Goal: Task Accomplishment & Management: Complete application form

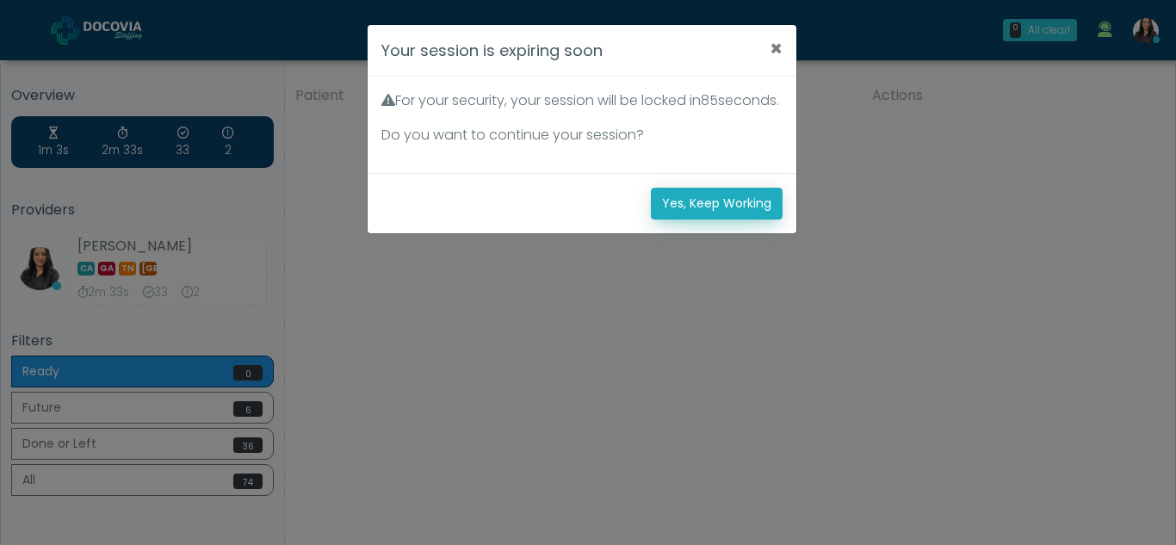
click at [726, 220] on button "Yes, Keep Working" at bounding box center [717, 204] width 132 height 32
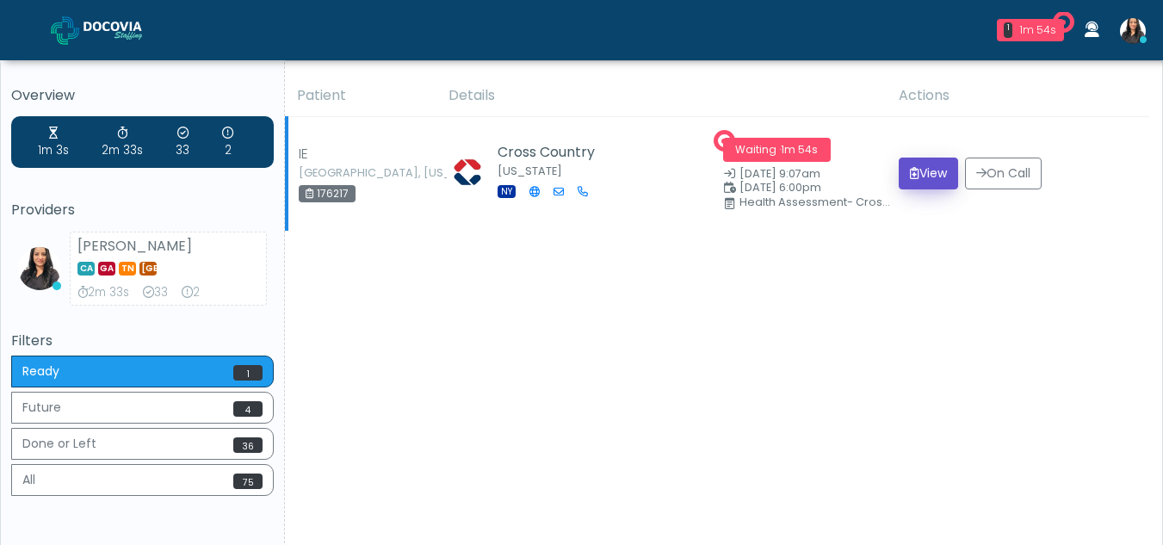
click at [927, 168] on button "View" at bounding box center [928, 174] width 59 height 32
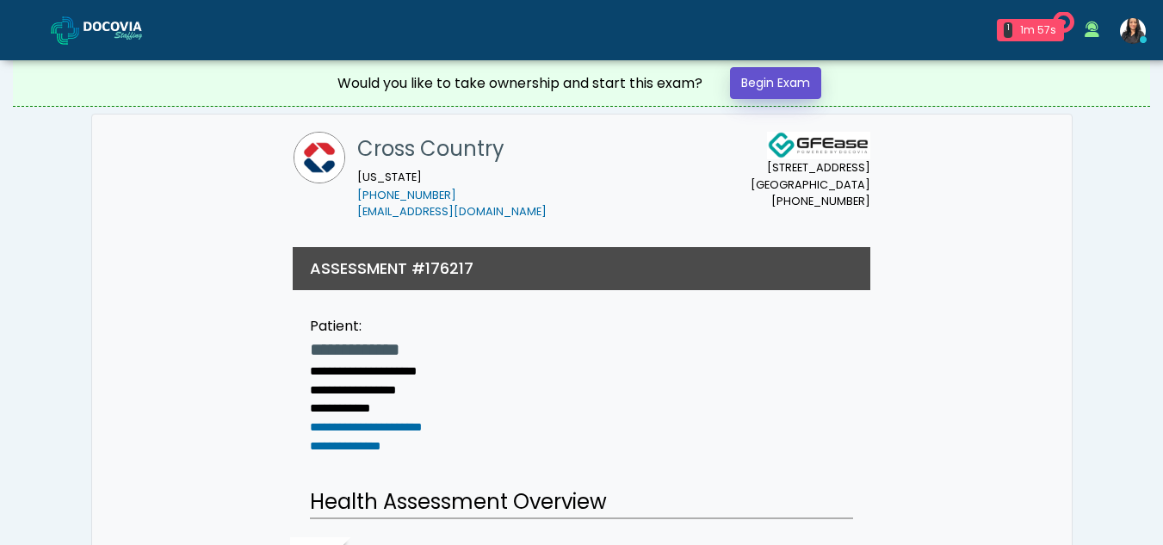
click at [757, 72] on link "Begin Exam" at bounding box center [775, 83] width 91 height 32
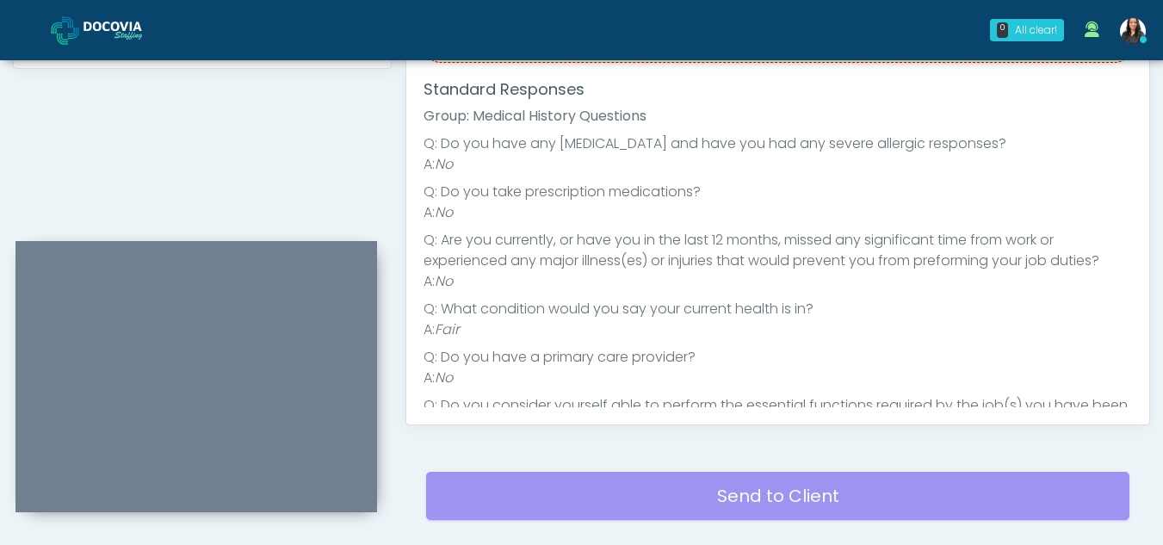
scroll to position [892, 0]
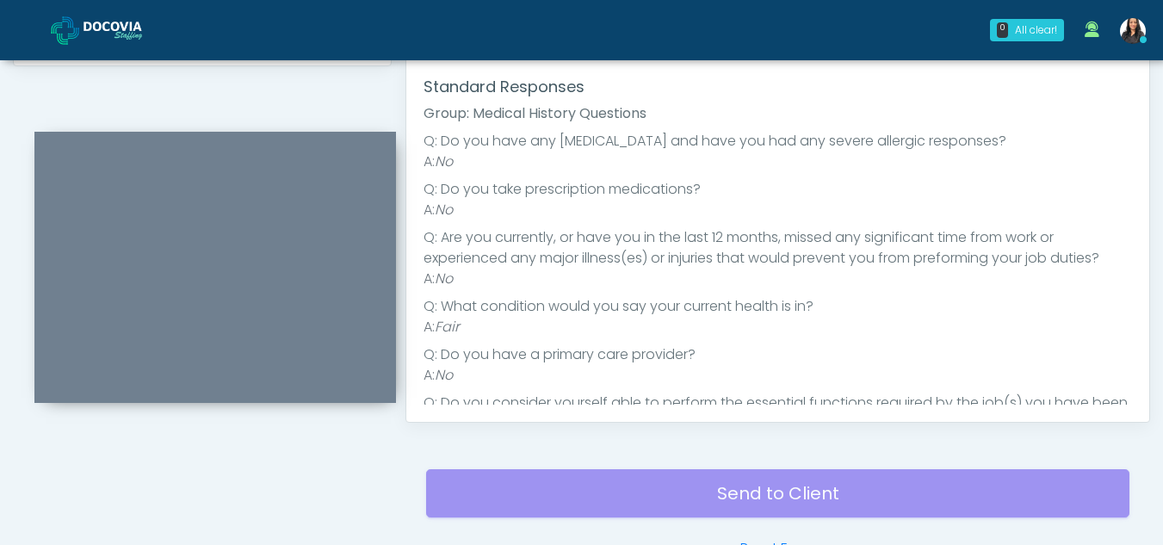
drag, startPoint x: 294, startPoint y: 244, endPoint x: 310, endPoint y: 135, distance: 109.7
click at [310, 135] on div at bounding box center [215, 267] width 362 height 271
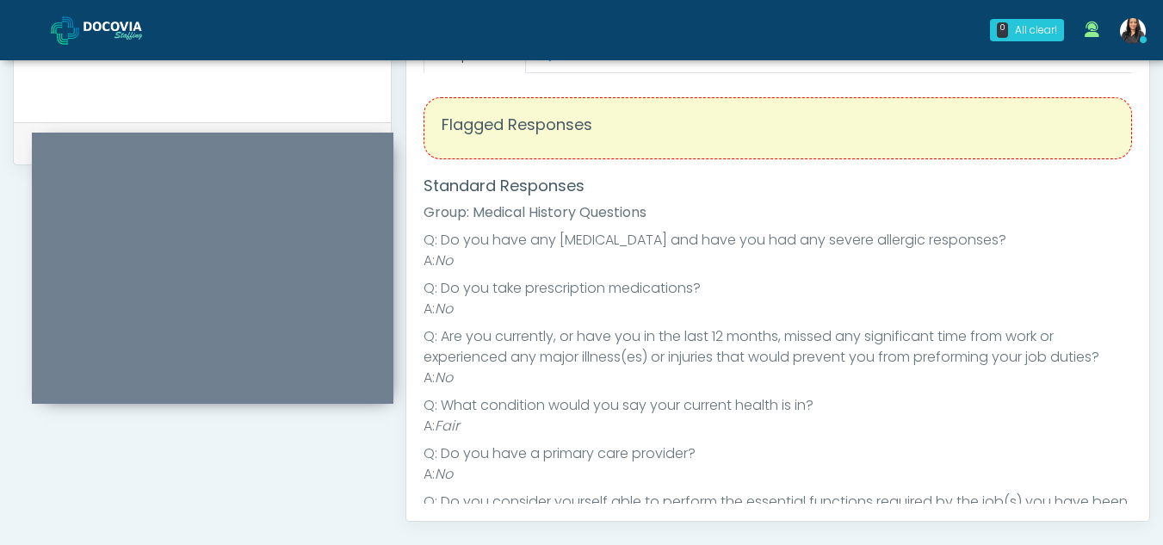
scroll to position [646, 0]
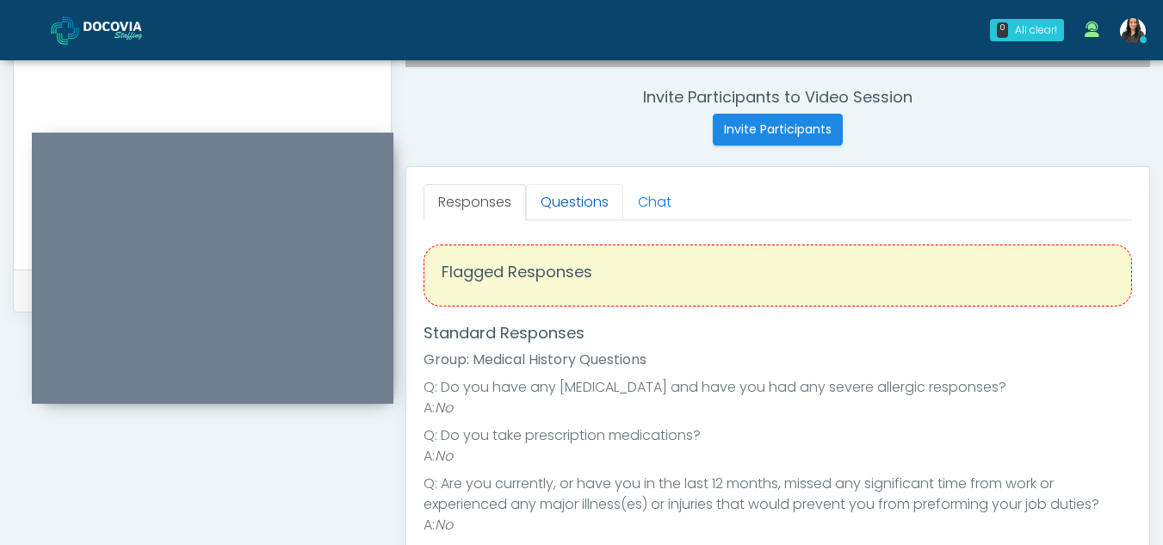
click at [600, 199] on link "Questions" at bounding box center [574, 202] width 97 height 36
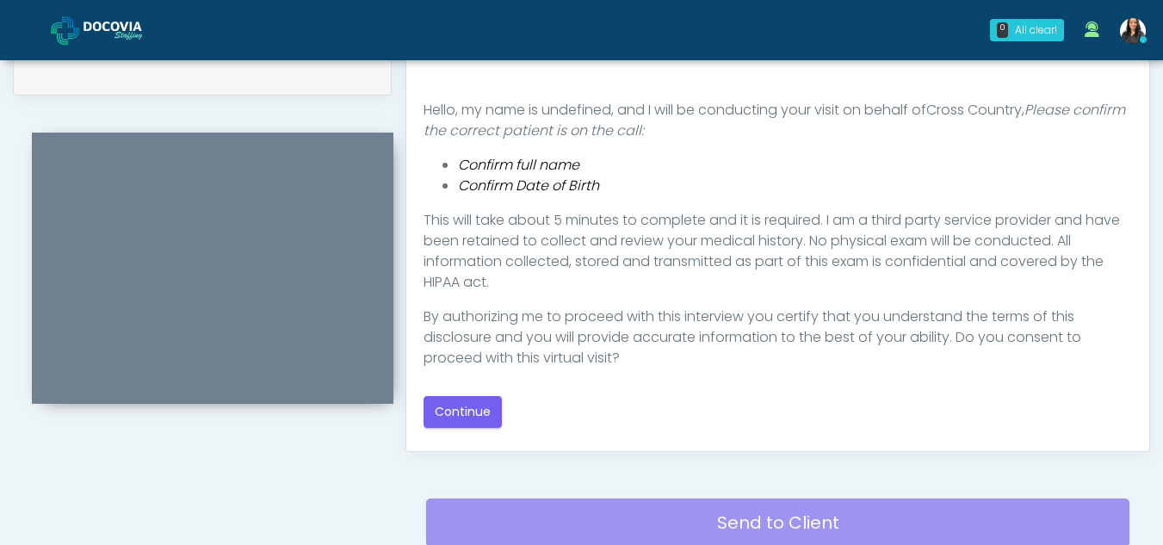
scroll to position [884, 0]
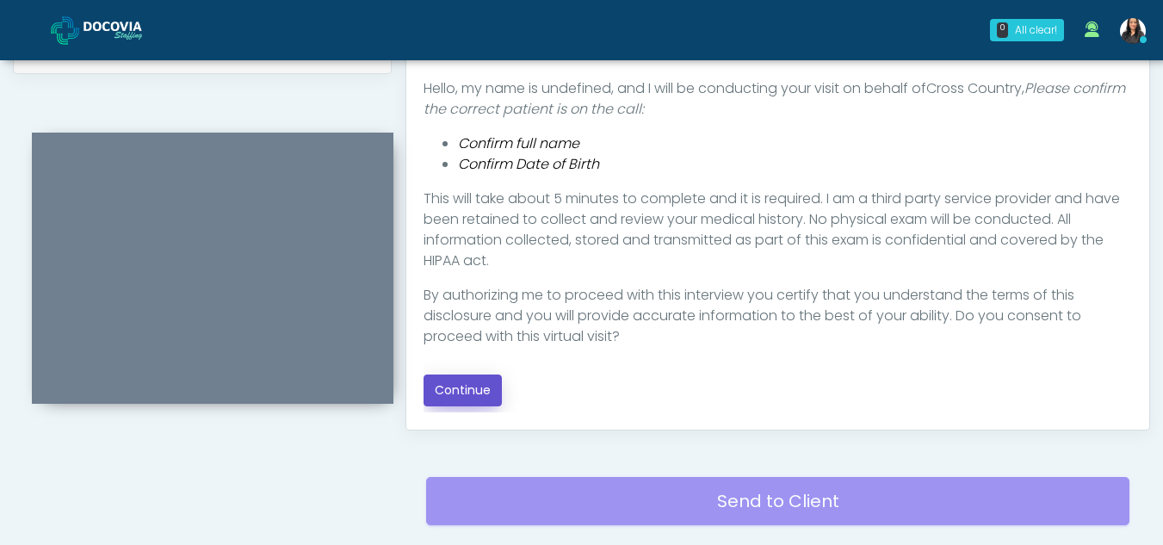
click at [461, 389] on button "Continue" at bounding box center [463, 391] width 78 height 32
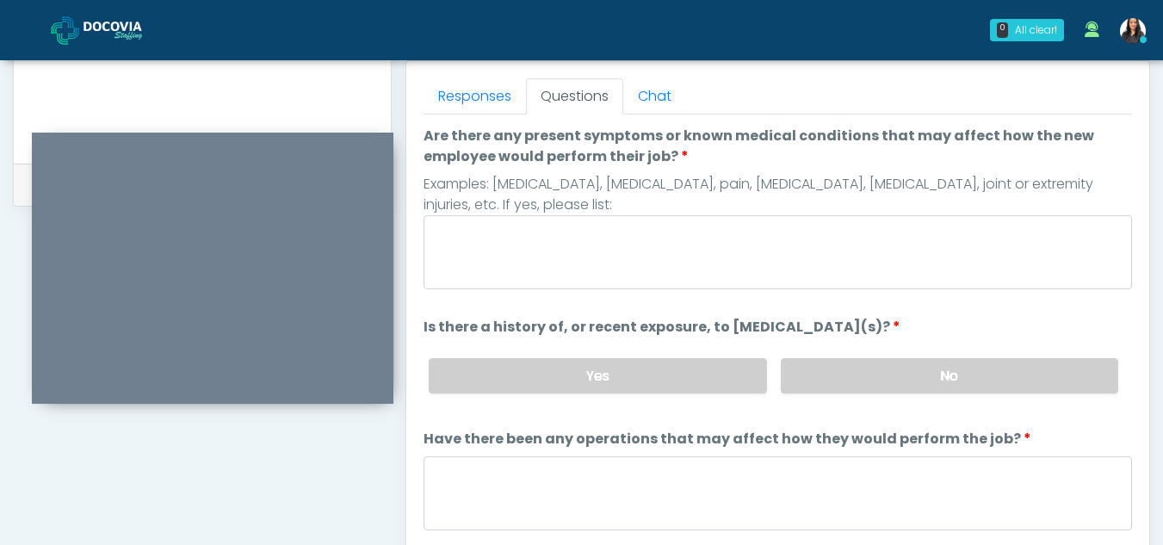
scroll to position [749, 0]
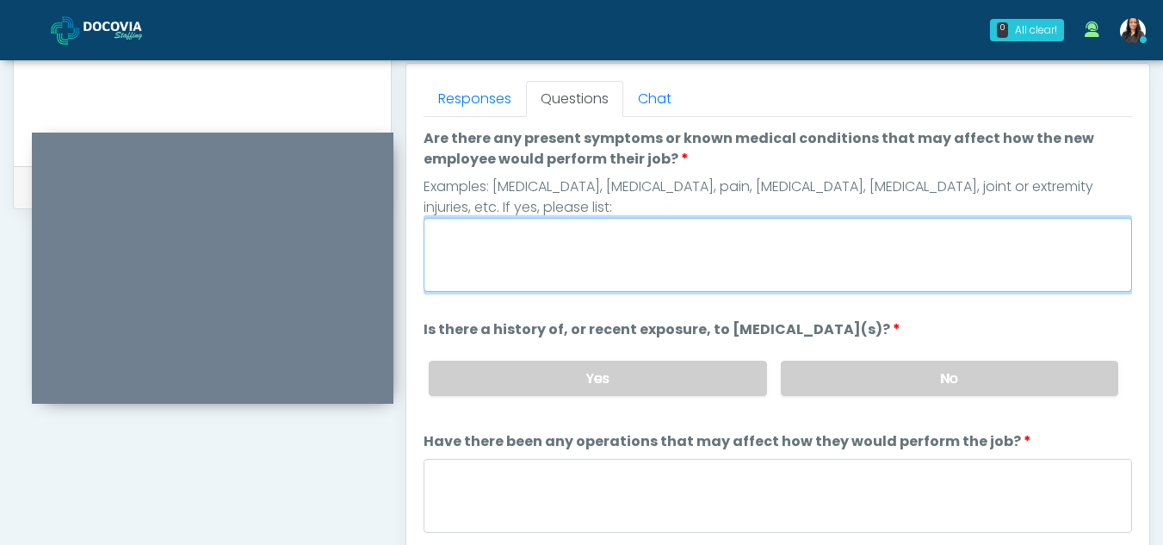
click at [447, 251] on textarea "Are there any present symptoms or known medical conditions that may affect how …" at bounding box center [778, 255] width 709 height 74
type textarea "**"
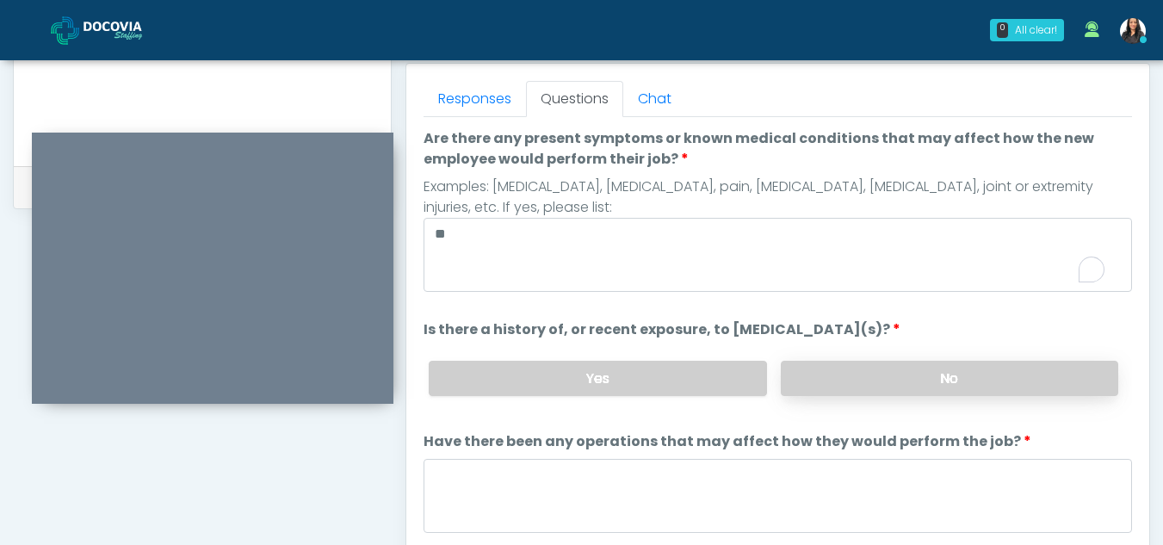
click at [1030, 393] on label "No" at bounding box center [950, 378] width 338 height 35
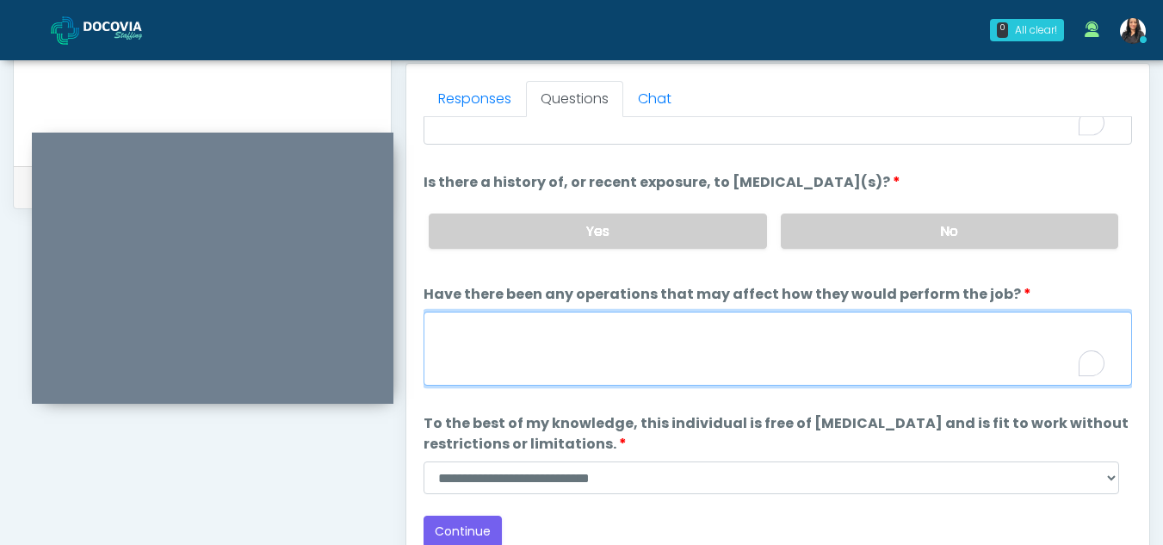
click at [554, 347] on textarea "Have there been any operations that may affect how they would perform the job?" at bounding box center [778, 349] width 709 height 74
type textarea "**"
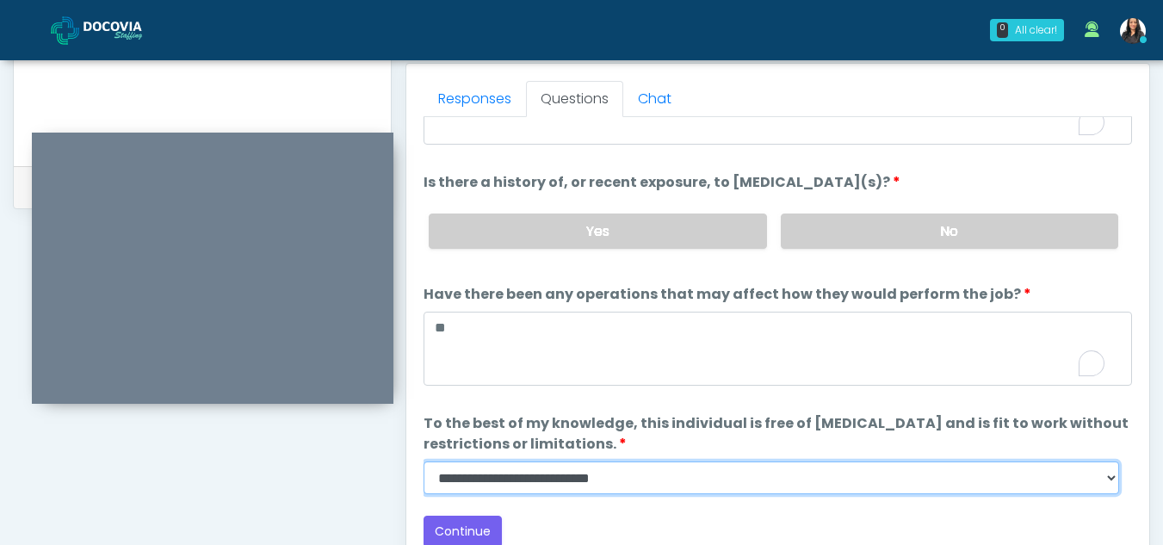
click at [1109, 479] on select "**********" at bounding box center [772, 477] width 696 height 33
select select "******"
click at [424, 461] on select "**********" at bounding box center [772, 477] width 696 height 33
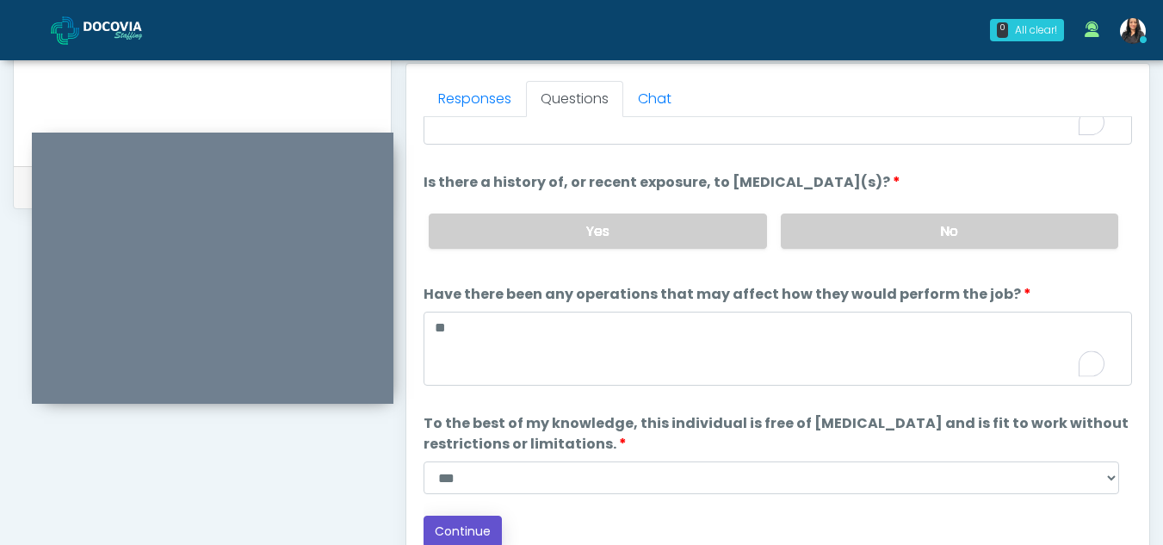
click at [457, 529] on button "Continue" at bounding box center [463, 532] width 78 height 32
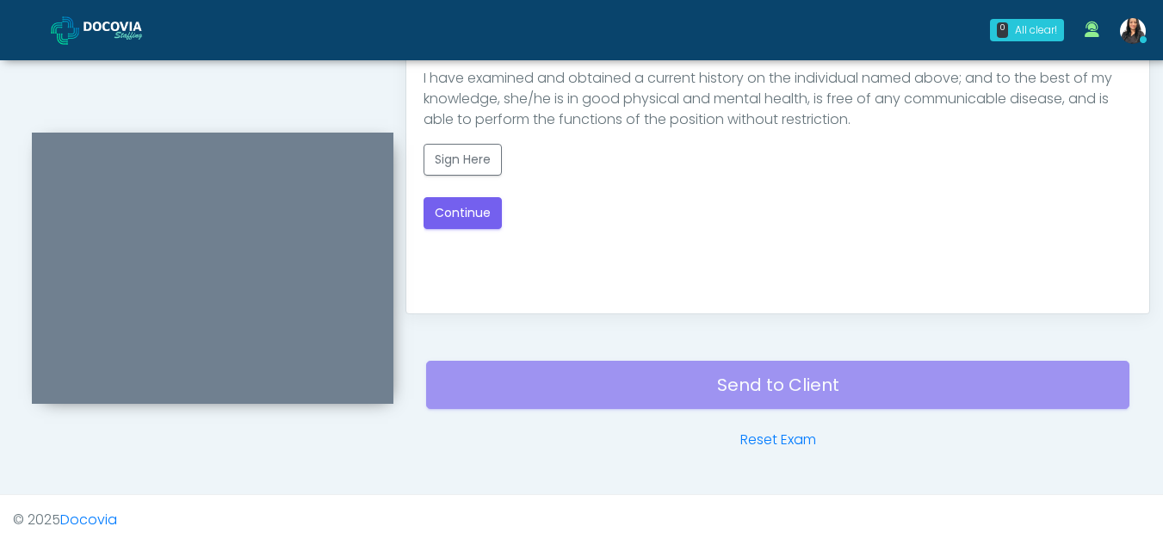
scroll to position [821, 0]
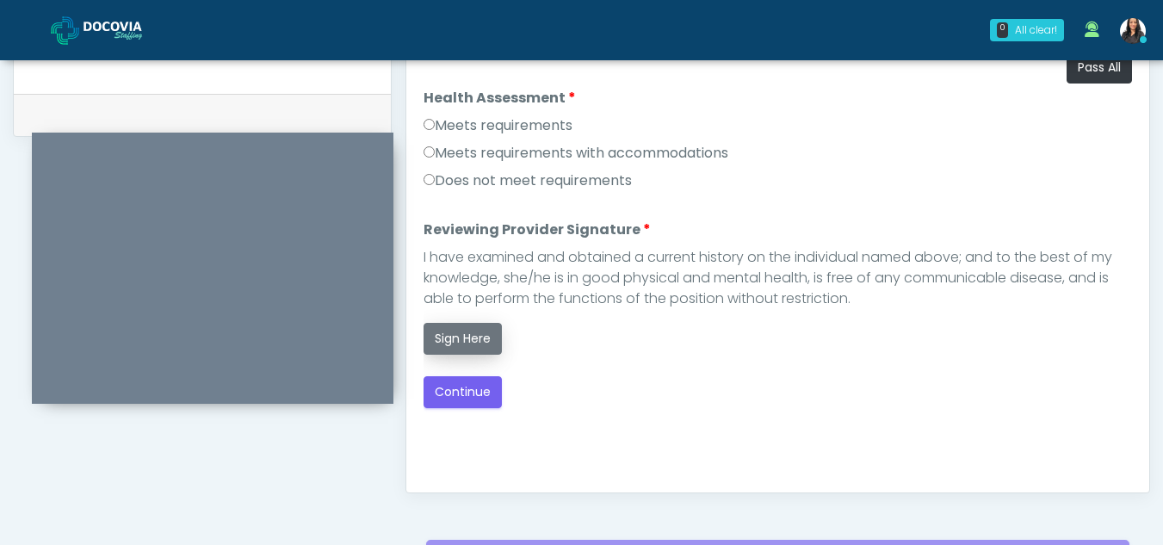
click at [475, 332] on button "Sign Here" at bounding box center [463, 339] width 78 height 32
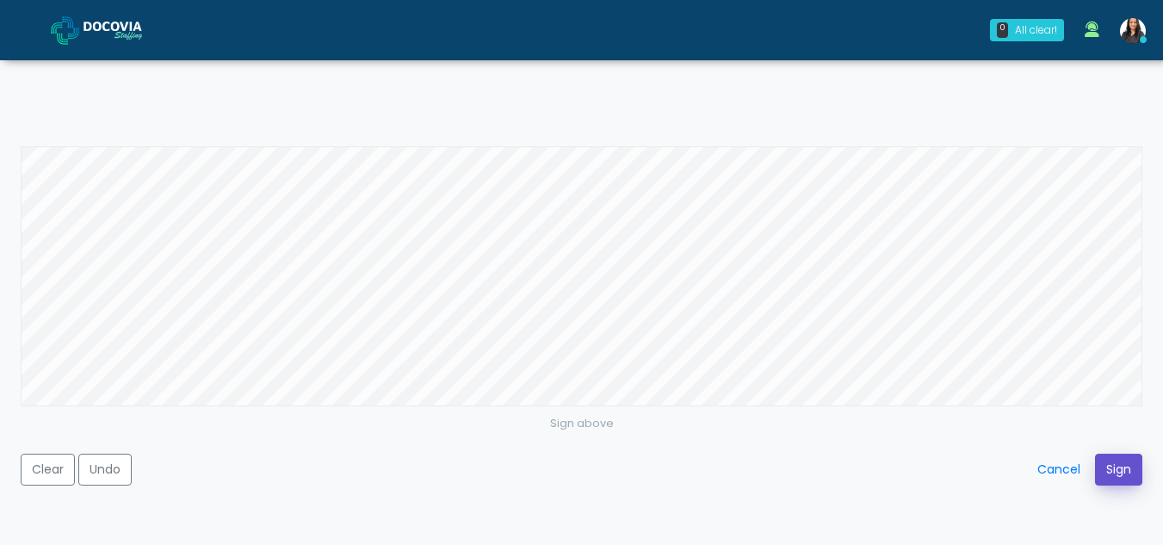
click at [1123, 475] on button "Sign" at bounding box center [1118, 470] width 47 height 32
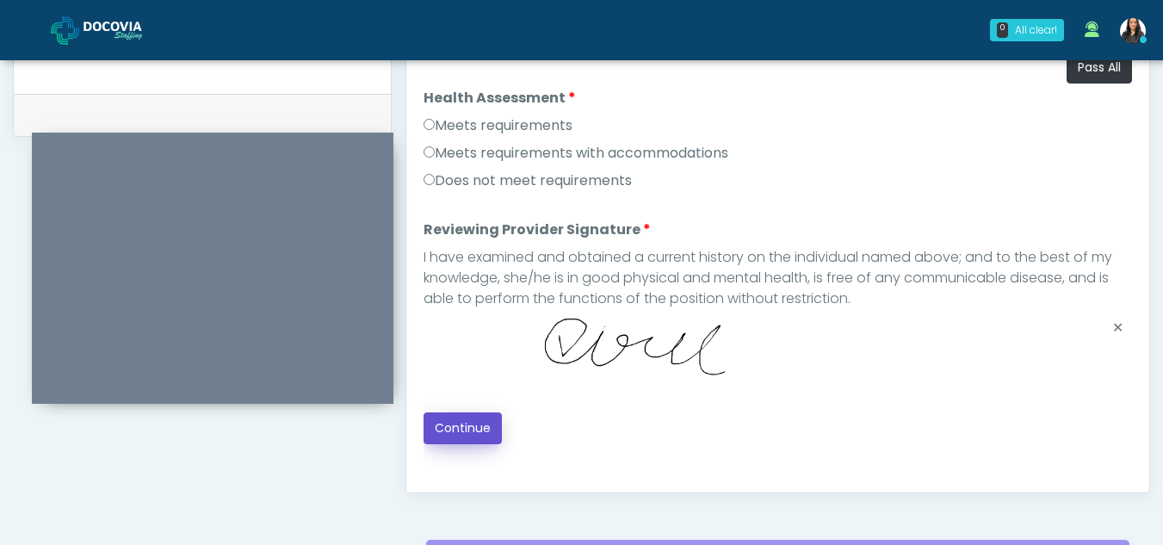
click at [458, 415] on button "Continue" at bounding box center [463, 428] width 78 height 32
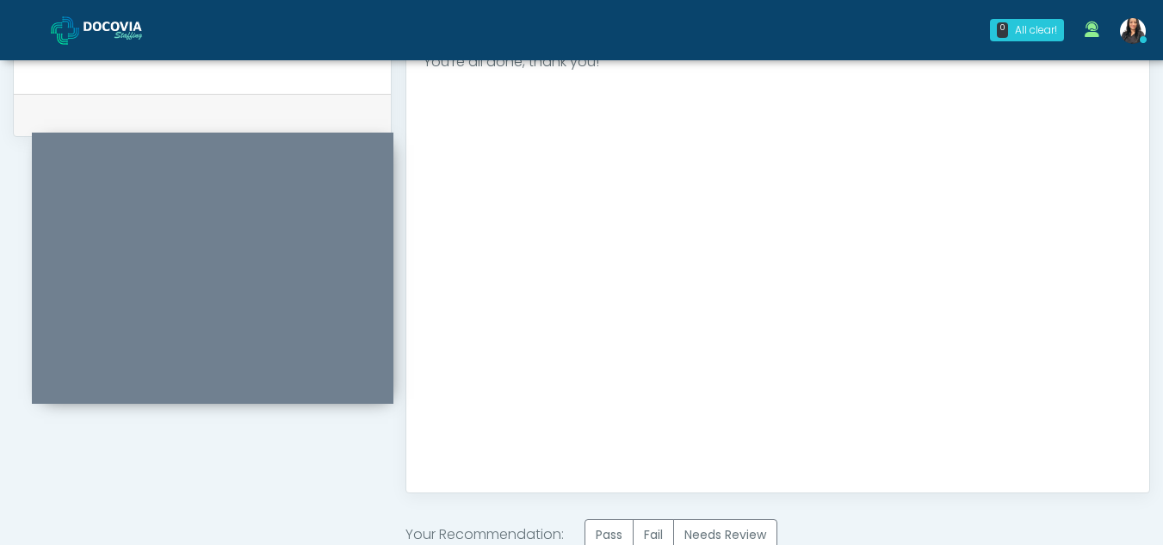
scroll to position [1032, 0]
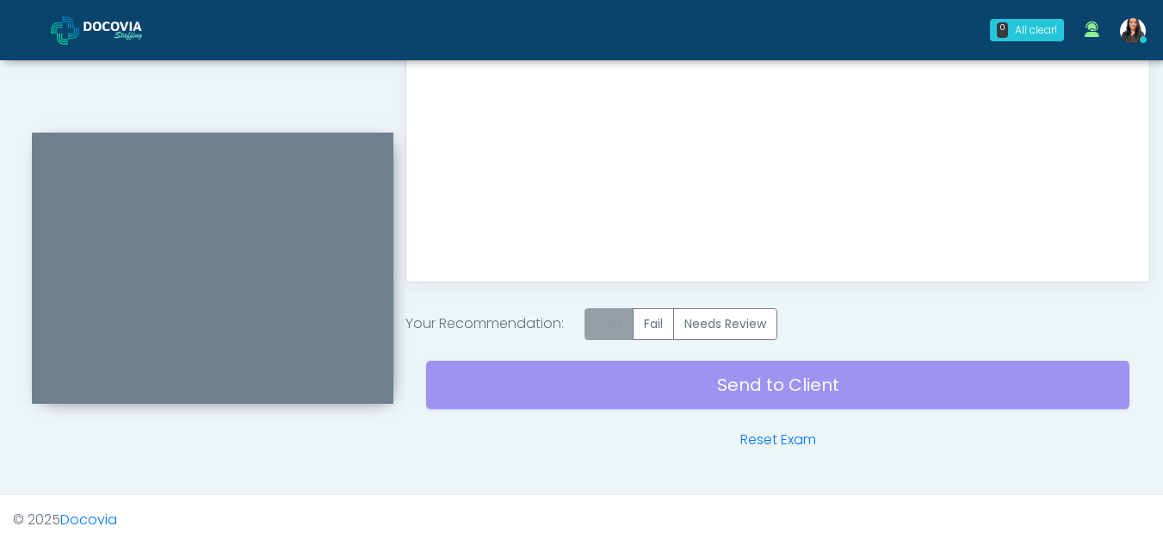
click at [604, 316] on label "Pass" at bounding box center [609, 324] width 49 height 32
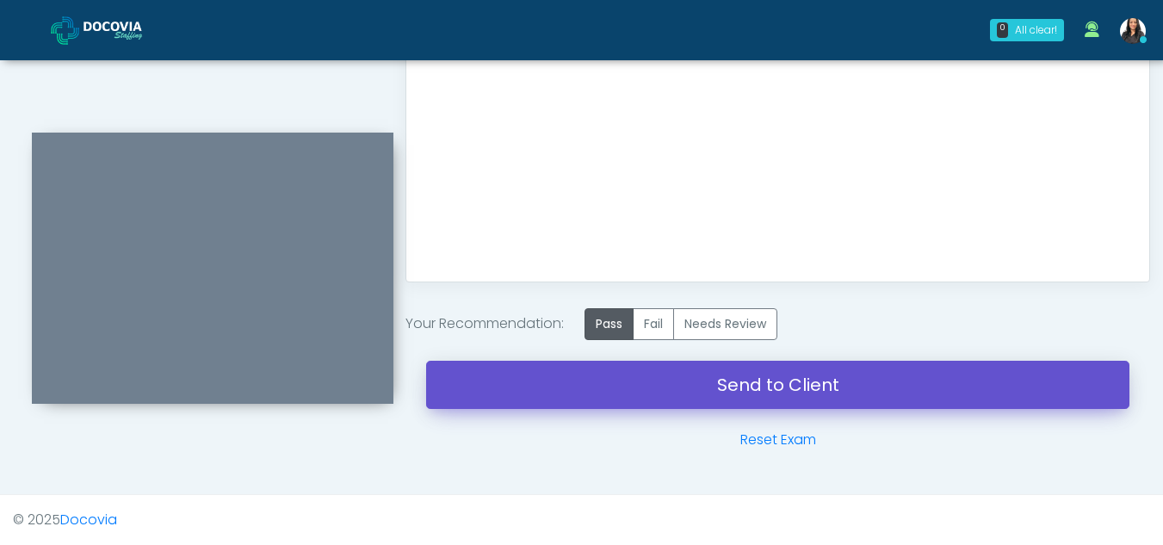
click at [735, 391] on link "Send to Client" at bounding box center [777, 385] width 703 height 48
